Goal: Check status: Check status

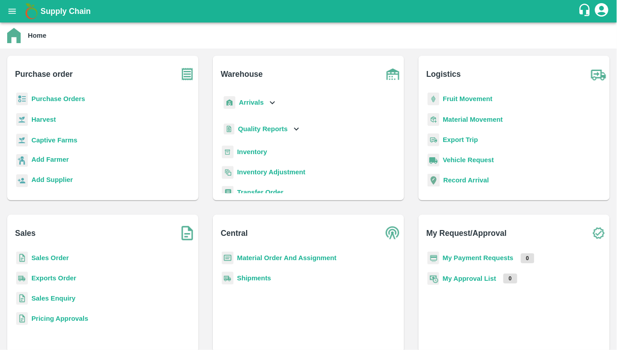
click at [243, 101] on b "Arrivals" at bounding box center [251, 102] width 25 height 7
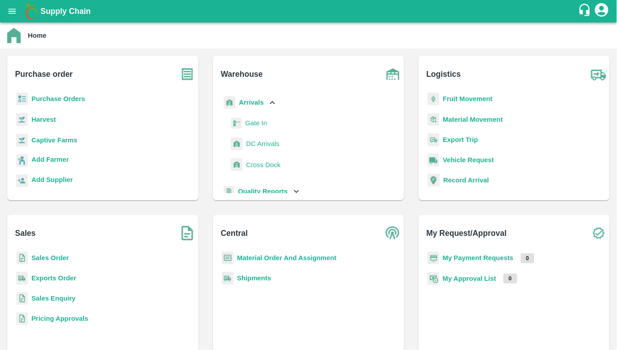
click at [251, 144] on span "DC Arrivals" at bounding box center [262, 144] width 33 height 10
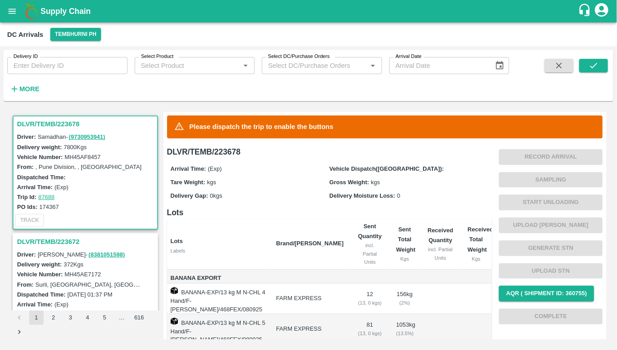
click at [25, 89] on strong "More" at bounding box center [29, 88] width 20 height 7
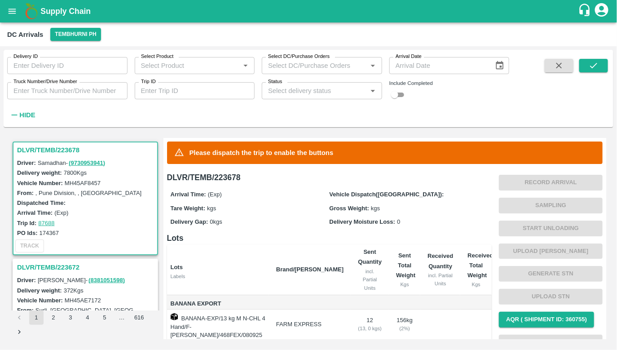
click at [300, 91] on input "Status" at bounding box center [315, 91] width 100 height 12
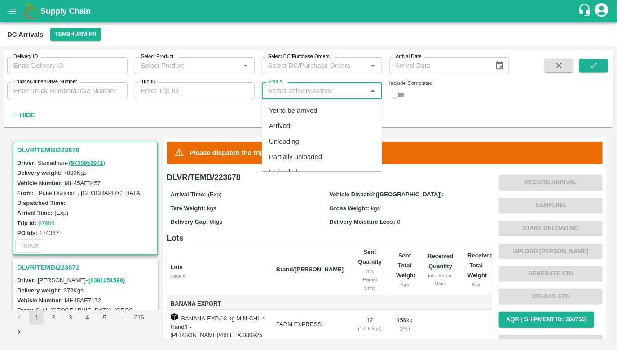
click at [292, 123] on div "Arrived" at bounding box center [322, 126] width 120 height 15
type input "Arrived"
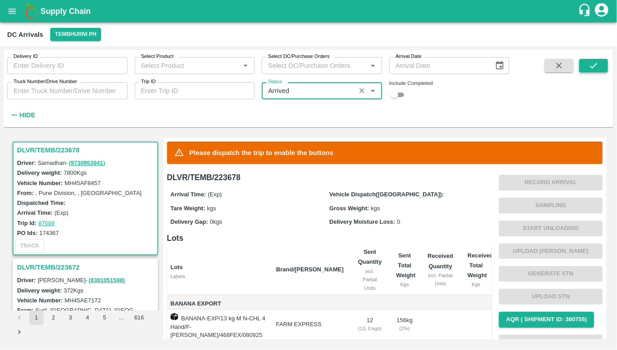
click at [593, 61] on icon "submit" at bounding box center [594, 66] width 10 height 10
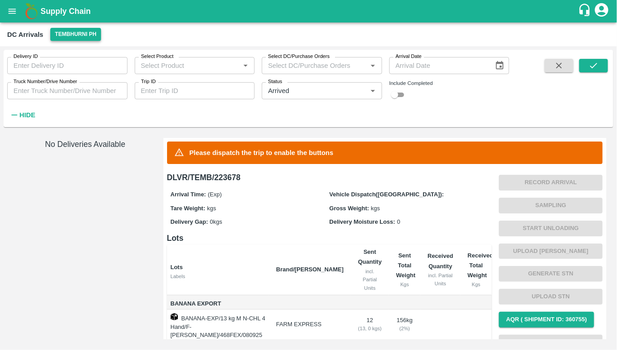
click at [92, 35] on button "Tembhurni PH" at bounding box center [75, 34] width 50 height 13
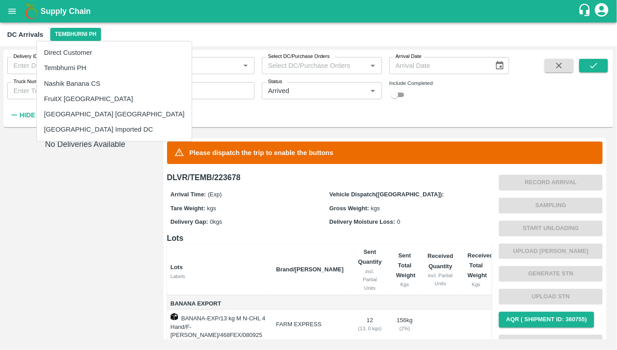
click at [66, 87] on li "Nashik Banana CS" at bounding box center [114, 83] width 155 height 15
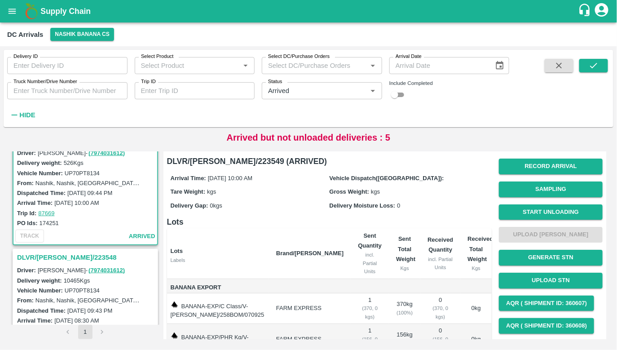
scroll to position [27, 0]
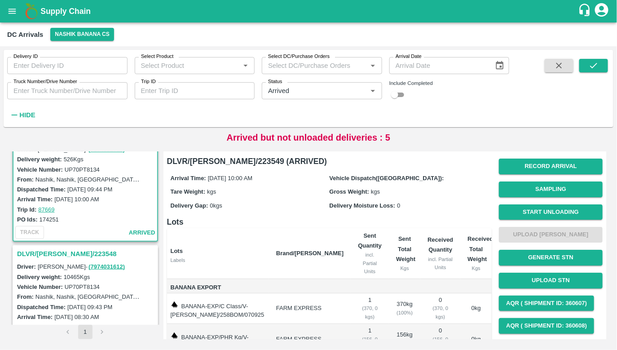
click at [66, 257] on h3 "DLVR/[PERSON_NAME]/223548" at bounding box center [86, 254] width 139 height 12
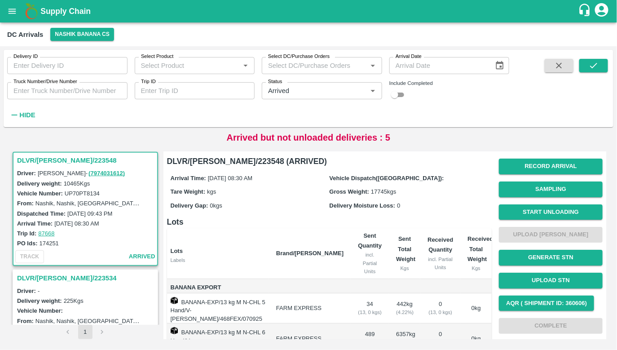
scroll to position [121, 0]
click at [61, 279] on h3 "DLVR/[PERSON_NAME]/223534" at bounding box center [86, 278] width 139 height 12
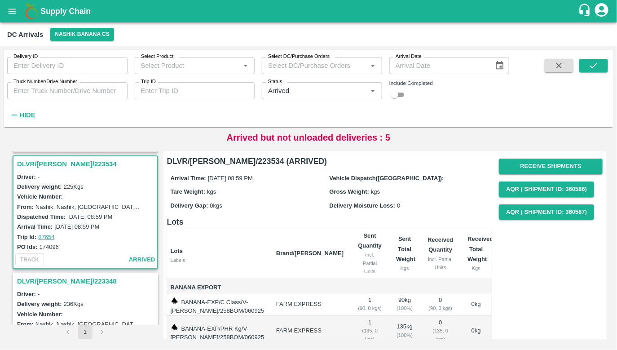
scroll to position [238, 0]
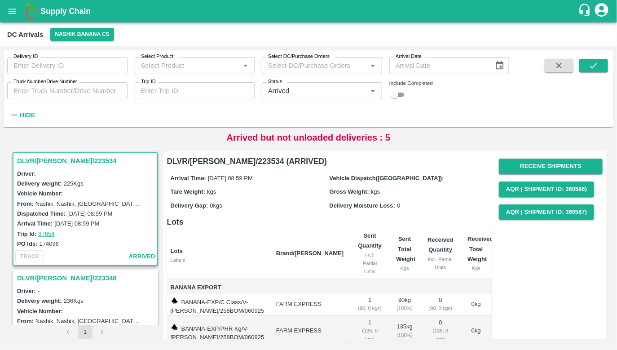
click at [63, 281] on h3 "DLVR/[PERSON_NAME]/223348" at bounding box center [86, 278] width 139 height 12
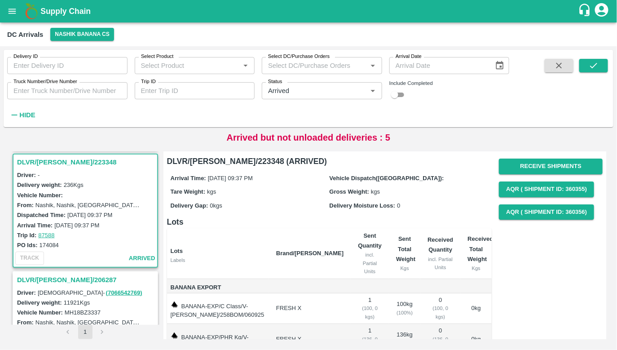
scroll to position [355, 0]
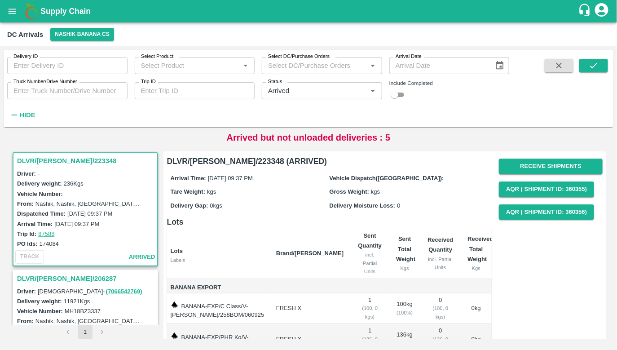
click at [71, 278] on h3 "DLVR/[PERSON_NAME]/206287" at bounding box center [86, 279] width 139 height 12
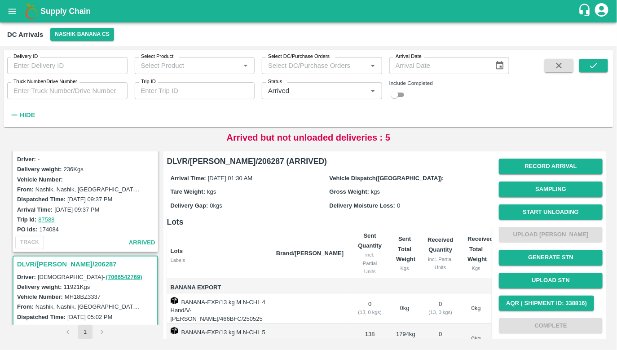
scroll to position [416, 0]
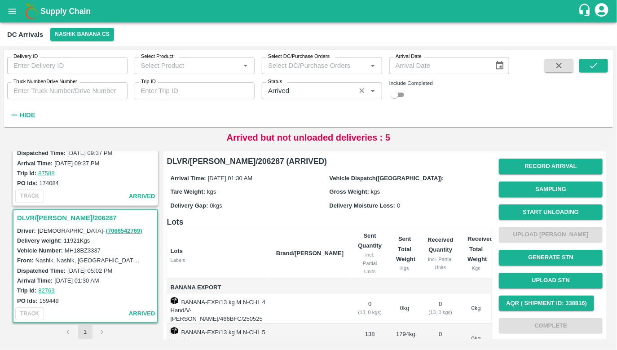
click at [360, 88] on icon "Clear" at bounding box center [362, 91] width 9 height 9
click at [596, 62] on icon "submit" at bounding box center [594, 66] width 10 height 10
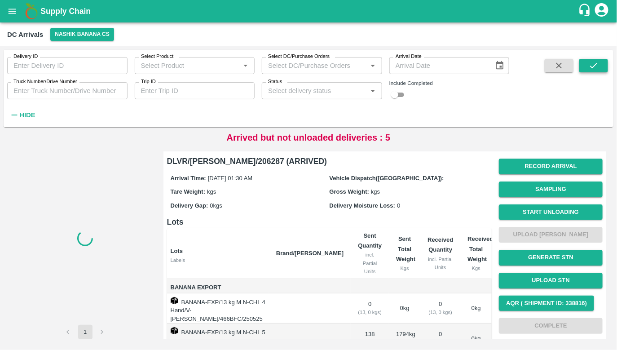
scroll to position [0, 0]
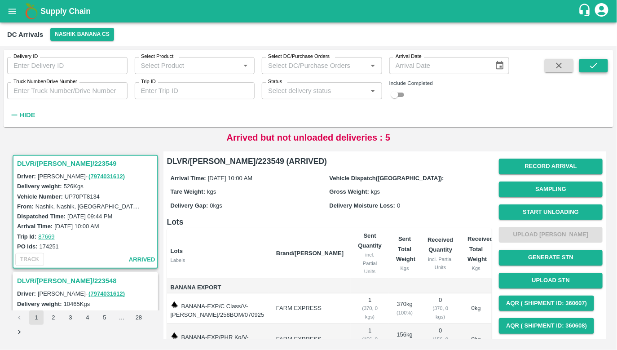
click at [592, 62] on icon "submit" at bounding box center [594, 66] width 10 height 10
click at [29, 114] on strong "Hide" at bounding box center [27, 114] width 16 height 7
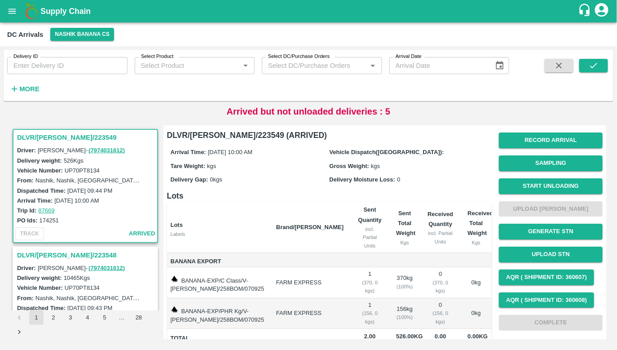
click at [43, 252] on h3 "DLVR/[PERSON_NAME]/223548" at bounding box center [86, 255] width 139 height 12
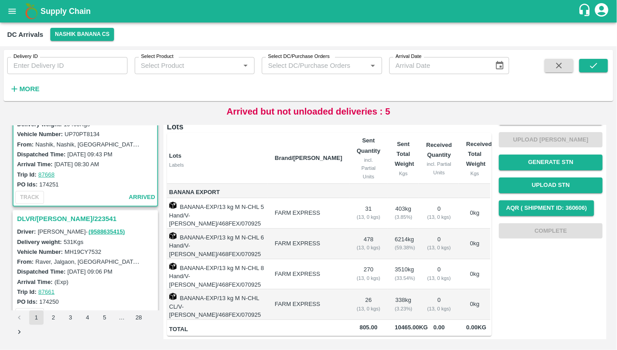
scroll to position [159, 0]
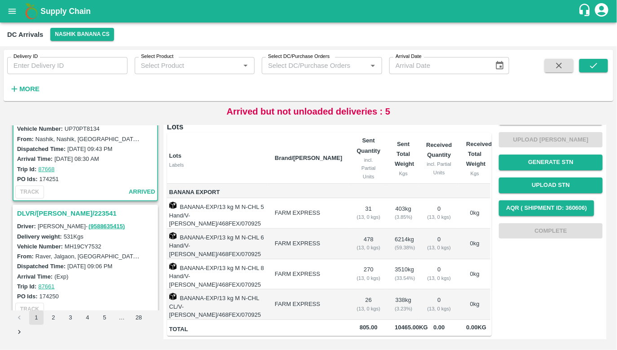
click at [49, 215] on h3 "DLVR/[PERSON_NAME]/223541" at bounding box center [86, 214] width 139 height 12
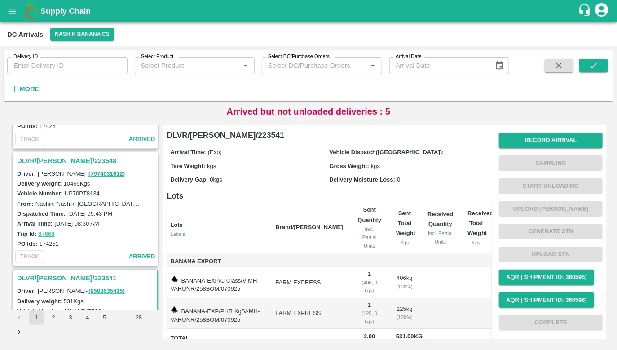
scroll to position [91, 0]
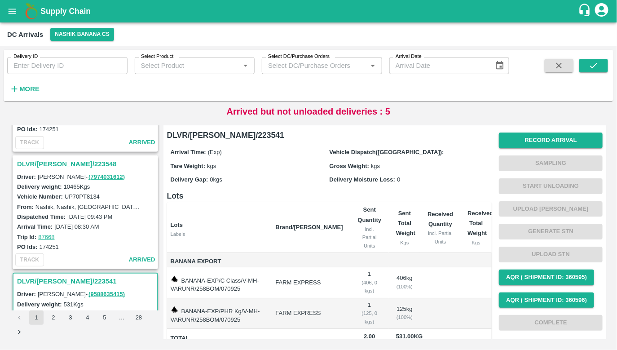
click at [43, 193] on label "Vehicle Number:" at bounding box center [40, 196] width 46 height 7
click at [39, 160] on h3 "DLVR/[PERSON_NAME]/223548" at bounding box center [86, 164] width 139 height 12
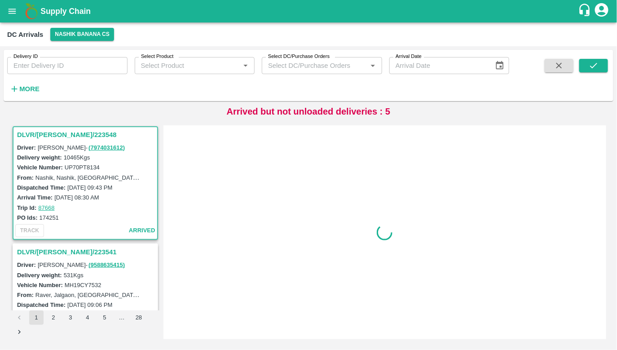
scroll to position [121, 0]
